Goal: Task Accomplishment & Management: Manage account settings

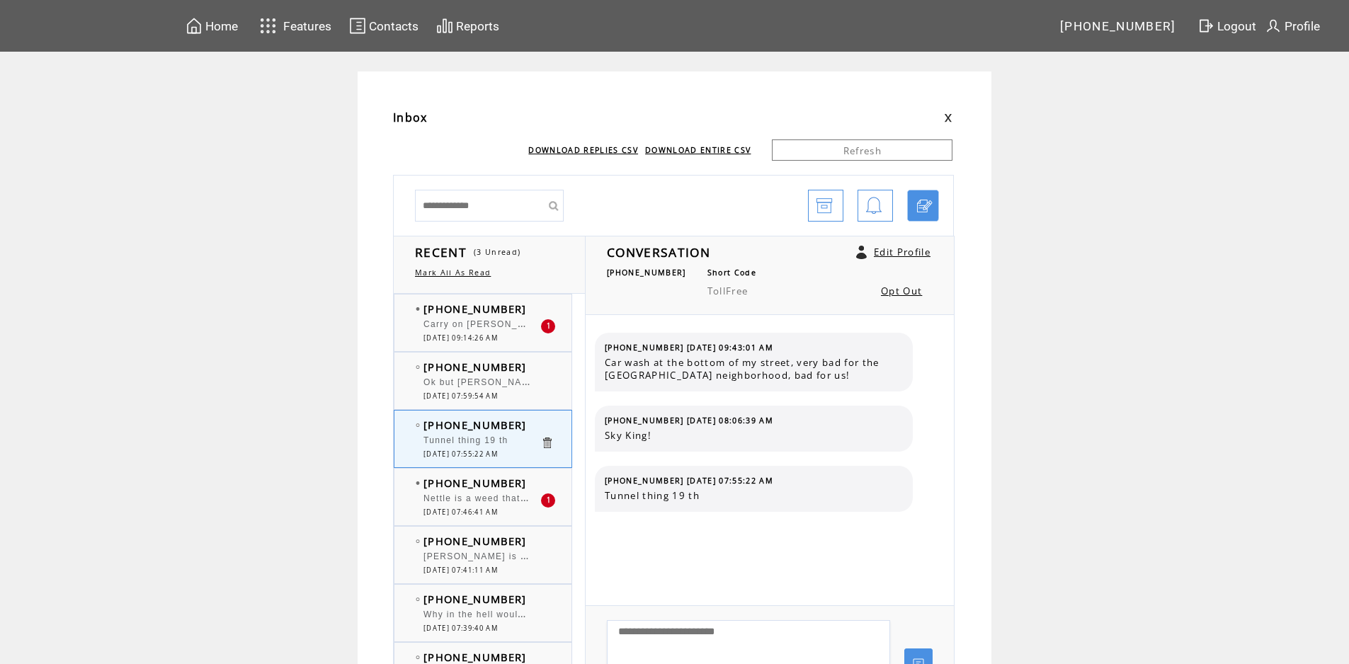
click at [501, 321] on span "Carry on [PERSON_NAME] 3042383415" at bounding box center [516, 323] width 186 height 14
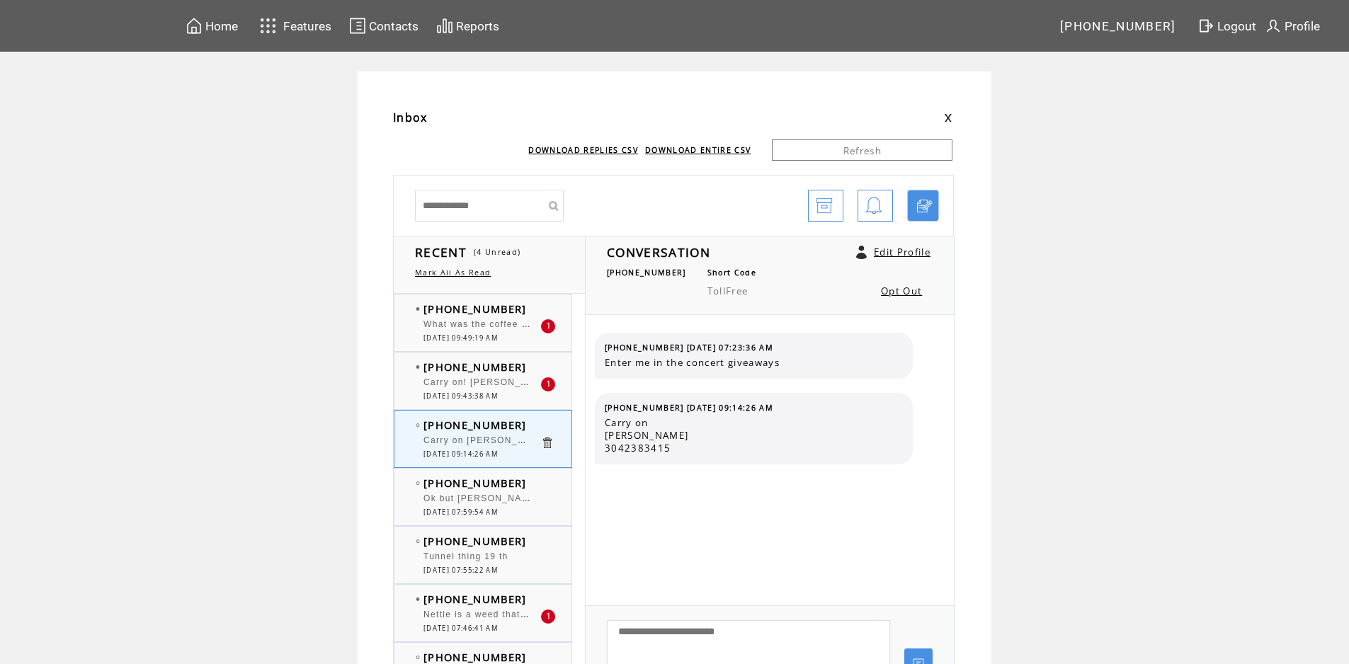
click at [489, 335] on span "08/12/2025 09:49:19 AM" at bounding box center [460, 338] width 74 height 9
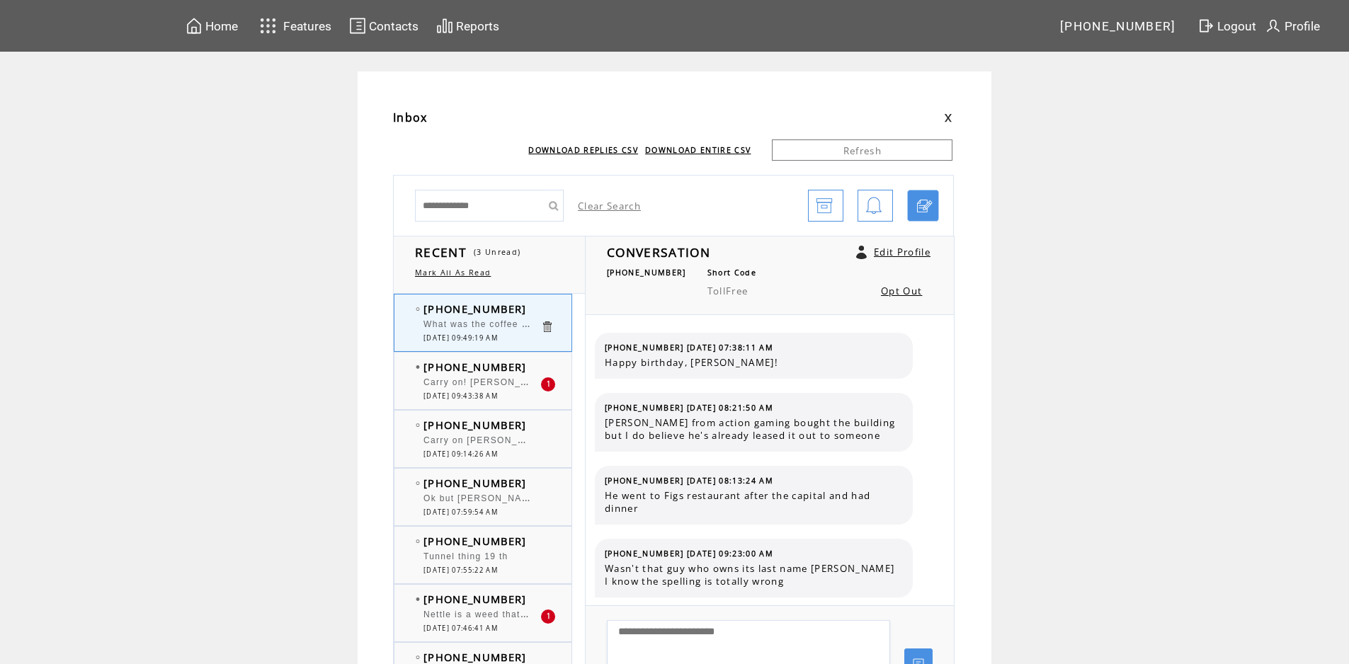
scroll to position [69, 0]
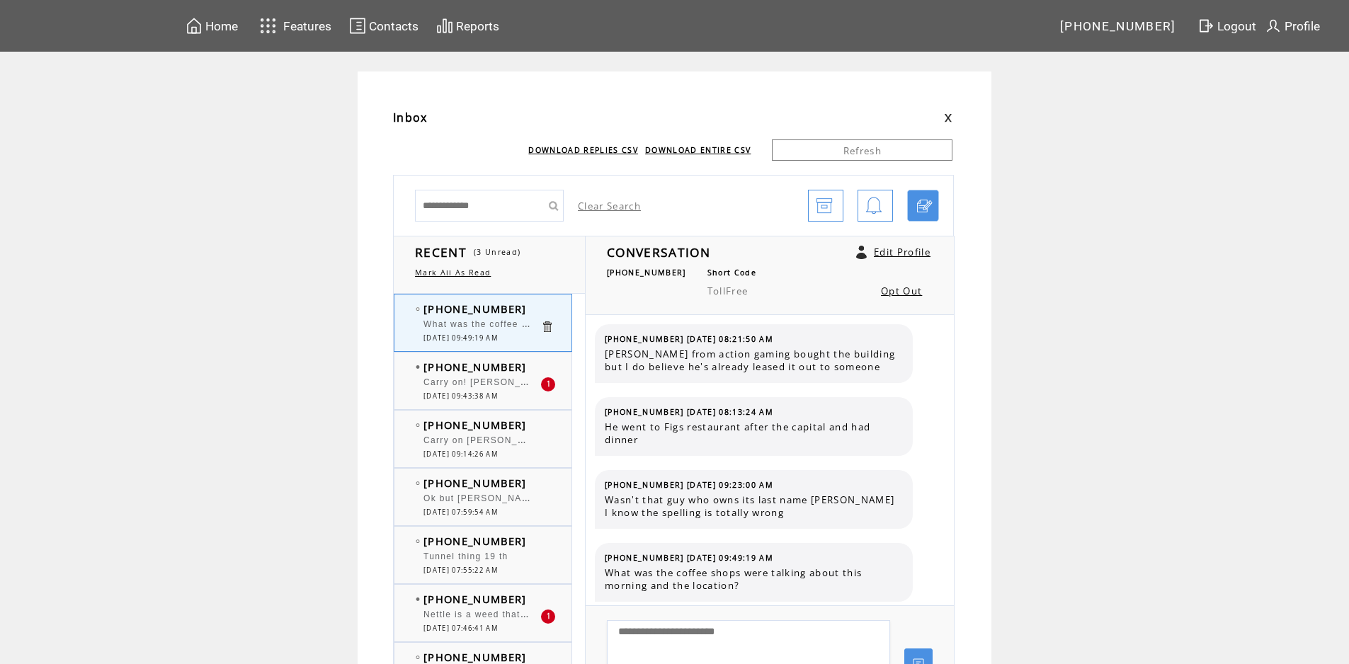
click at [541, 445] on span "Carry on John B 3042383415" at bounding box center [516, 439] width 186 height 14
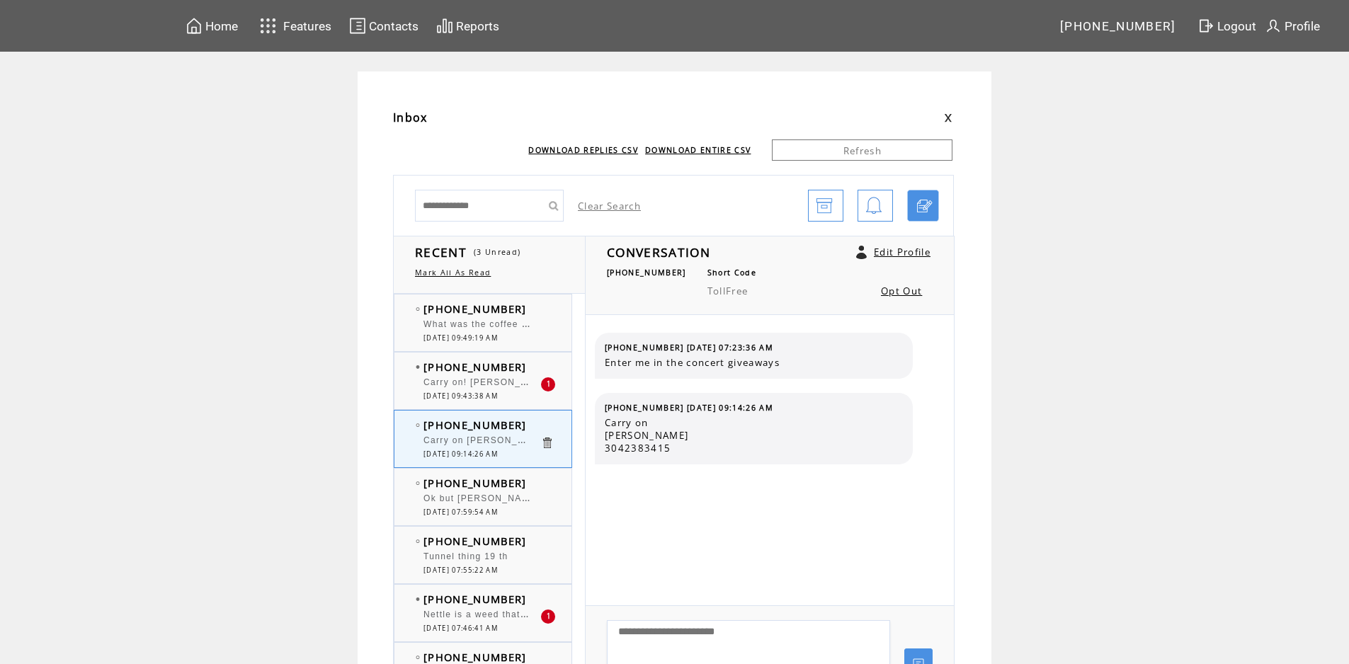
click at [499, 380] on span "Carry on! [PERSON_NAME]" at bounding box center [487, 381] width 129 height 14
